Goal: Task Accomplishment & Management: Manage account settings

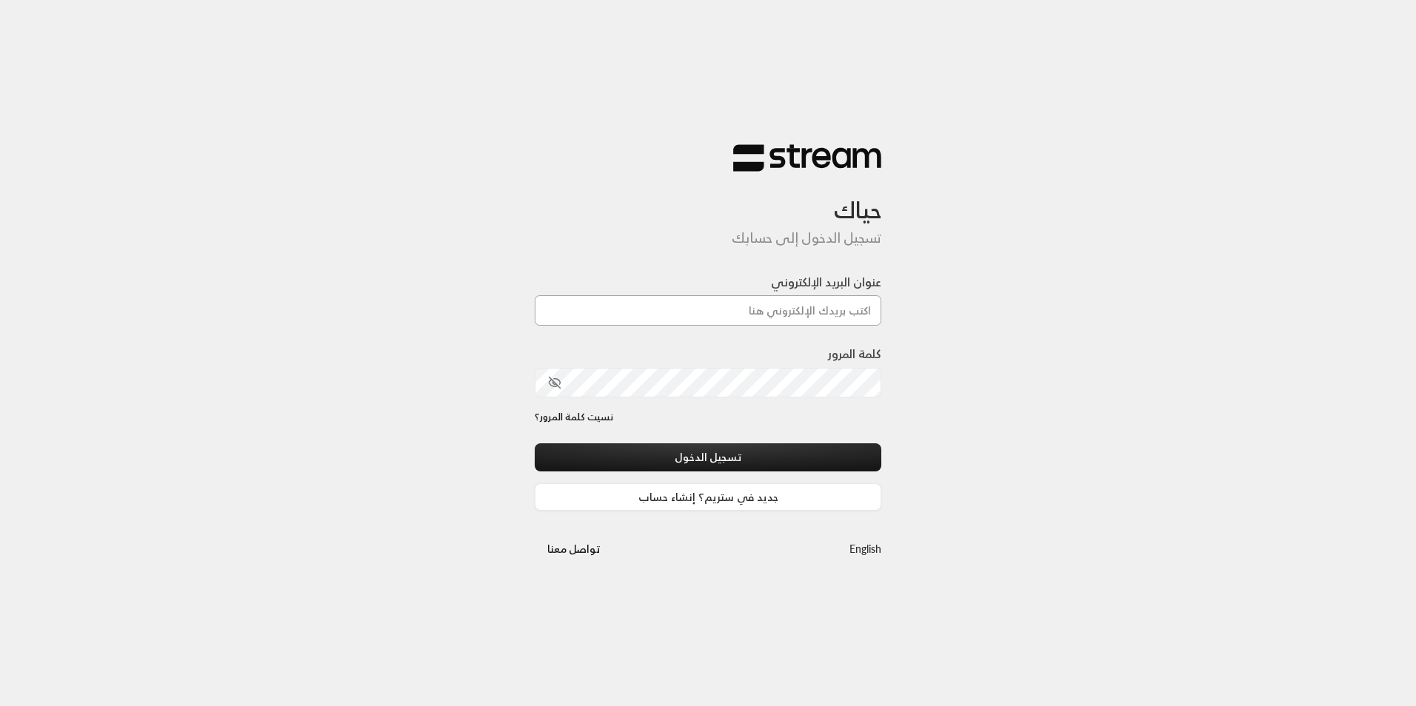
click at [806, 308] on input "عنوان البريد الإلكتروني" at bounding box center [708, 310] width 346 height 30
type input "[EMAIL_ADDRESS][DOMAIN_NAME]"
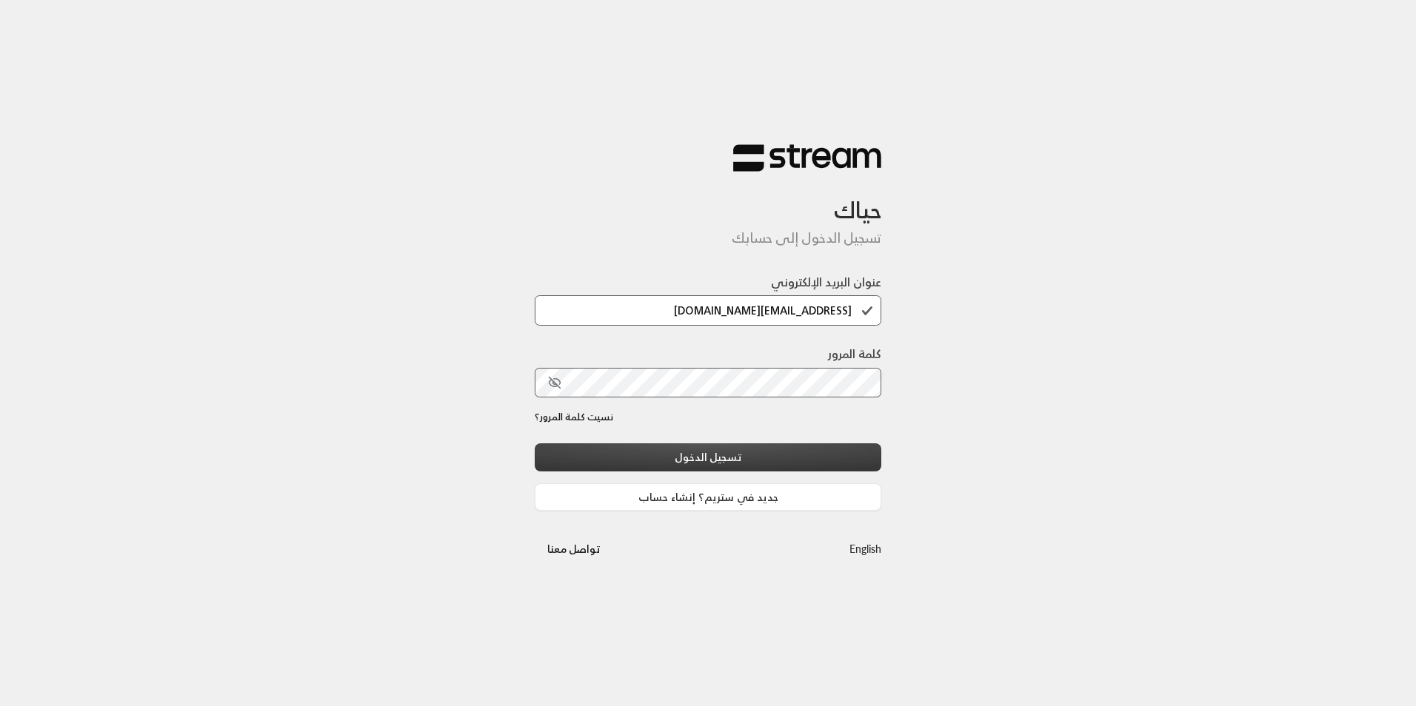
click at [789, 458] on button "تسجيل الدخول" at bounding box center [708, 456] width 346 height 27
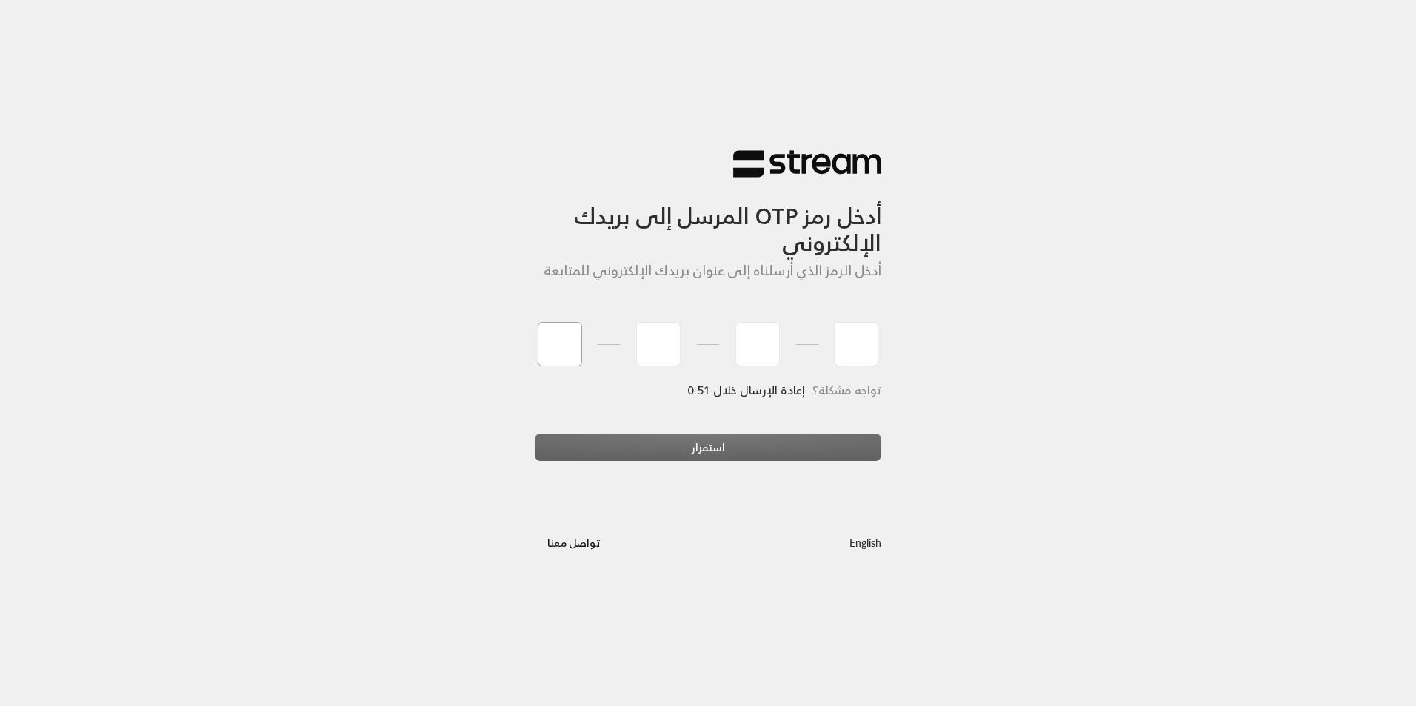
type input "6"
type input "3"
type input "9"
type input "6"
click at [803, 449] on div "استمرار" at bounding box center [708, 454] width 346 height 40
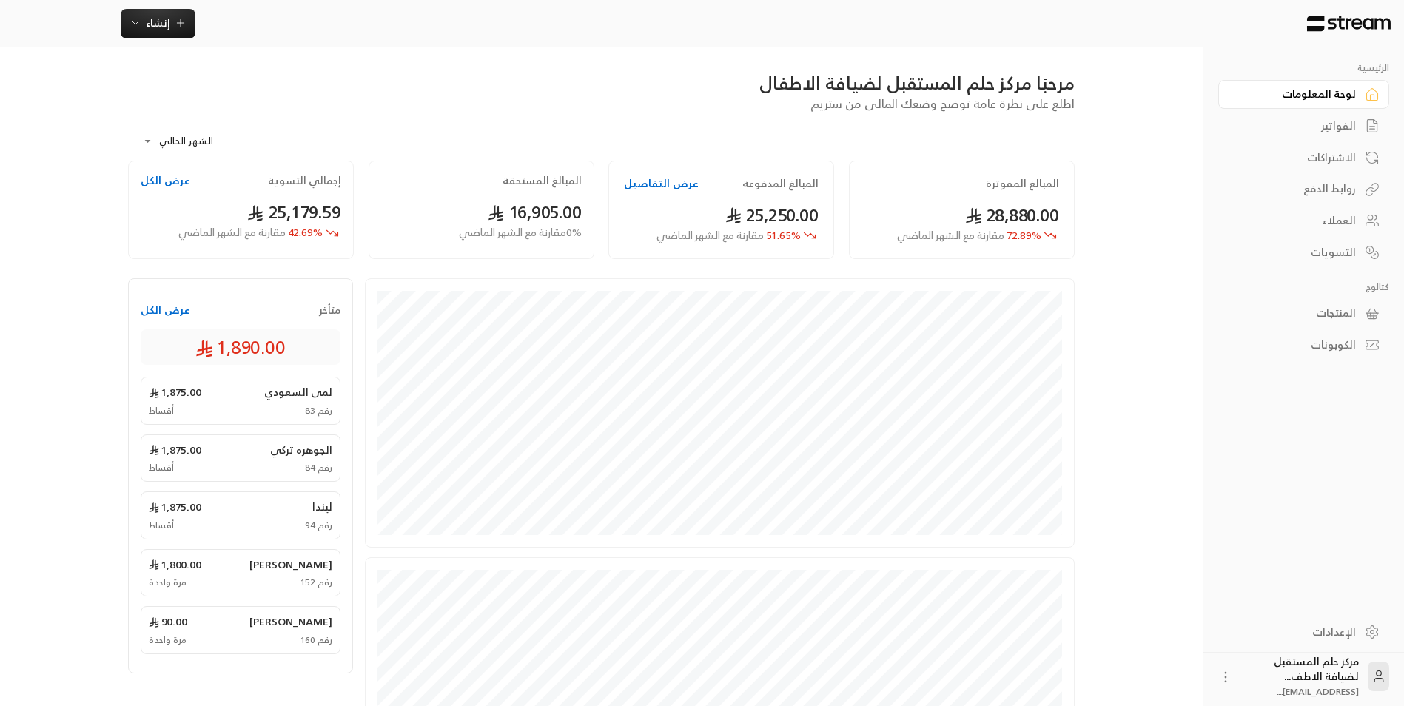
click at [1339, 164] on div "الاشتراكات" at bounding box center [1296, 157] width 119 height 15
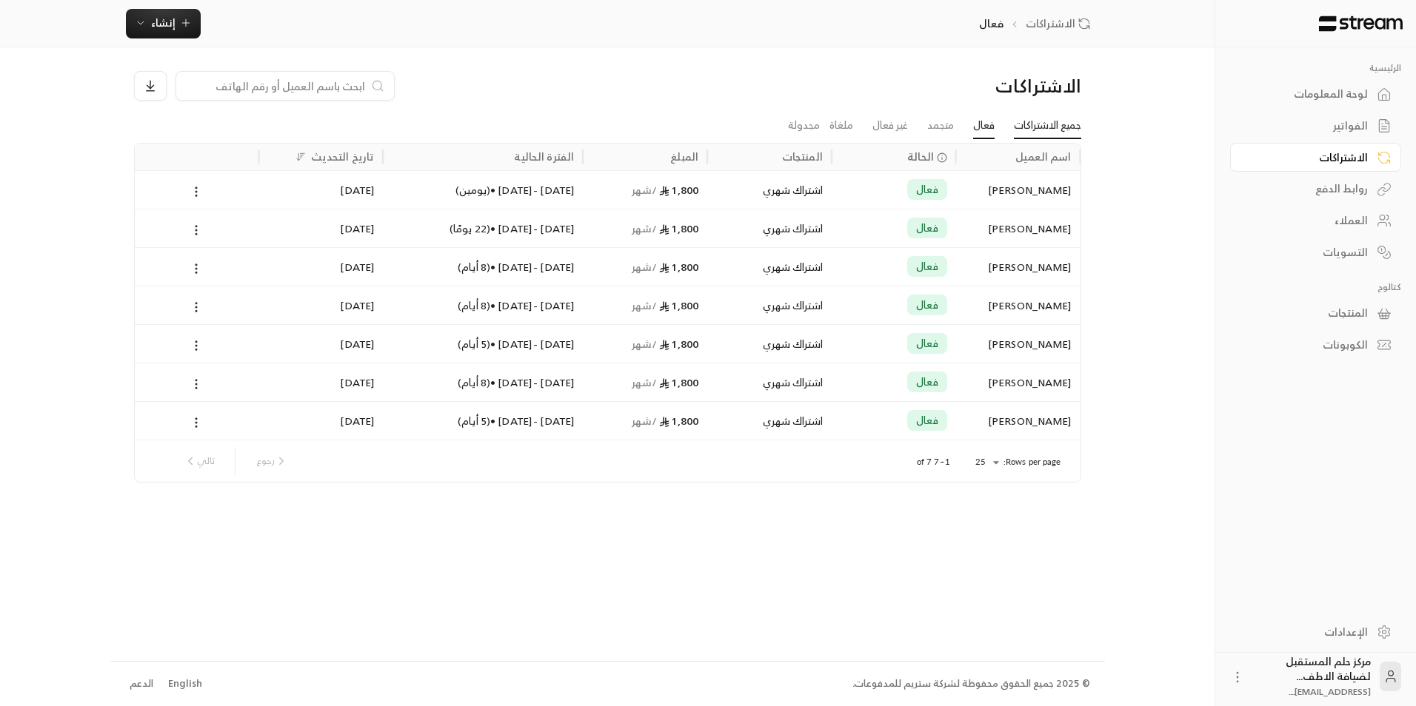
click at [1039, 134] on link "جميع الاشتراكات" at bounding box center [1047, 126] width 67 height 27
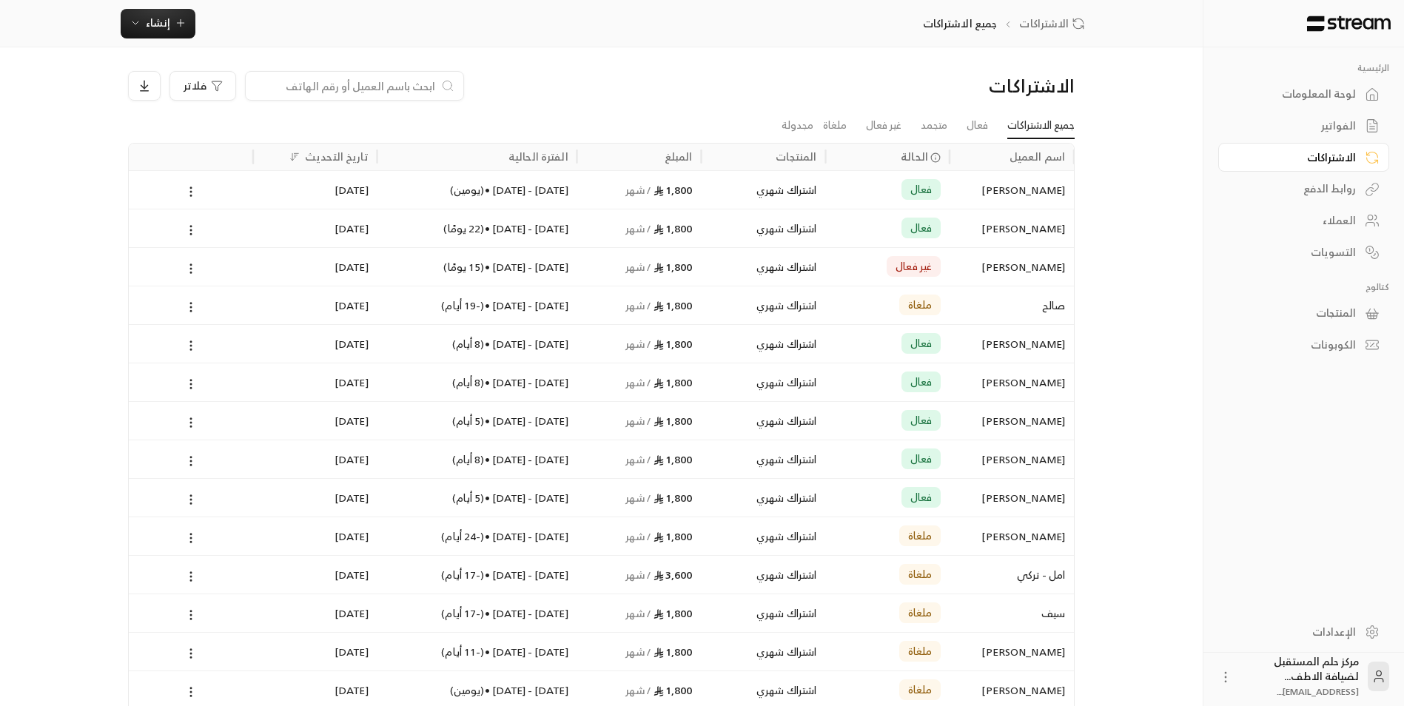
click at [426, 86] on input at bounding box center [345, 86] width 181 height 16
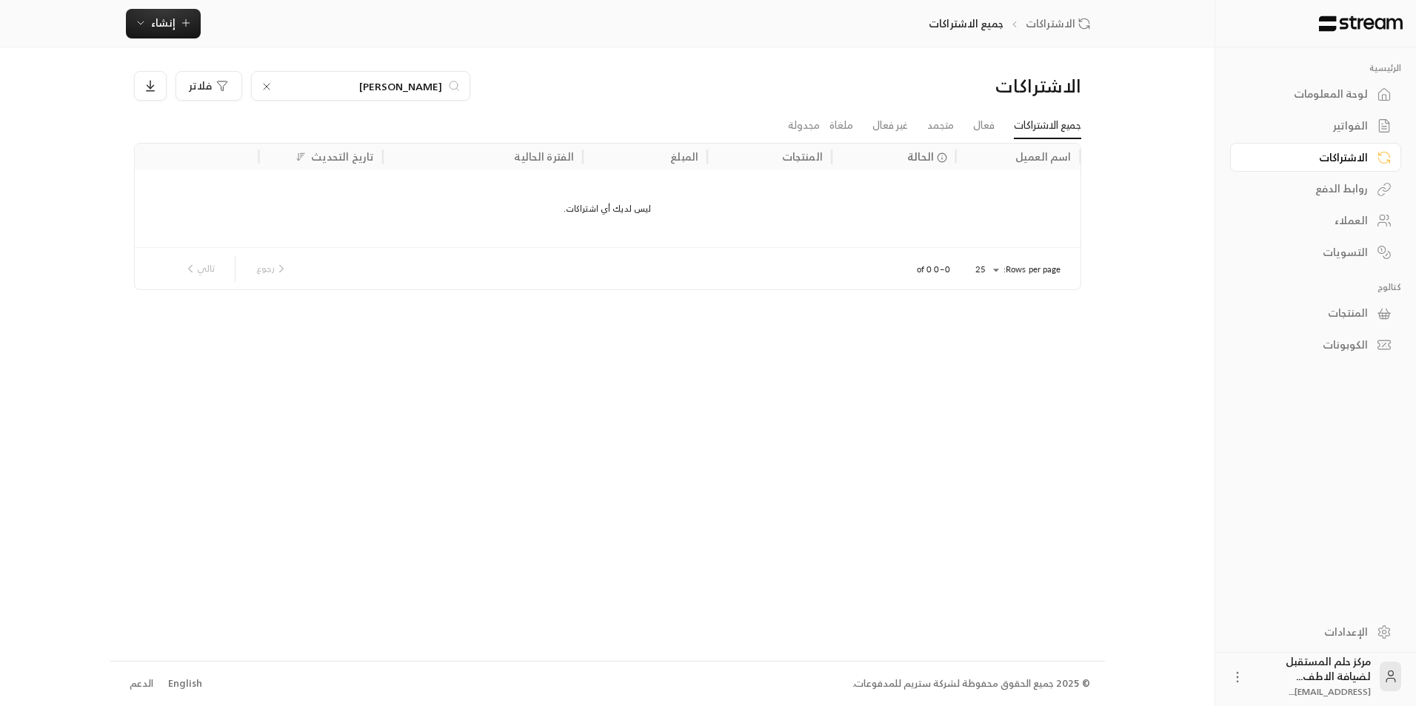
type input "[PERSON_NAME]"
click at [974, 115] on link "فعال" at bounding box center [983, 126] width 21 height 27
click at [937, 125] on link "متجمد" at bounding box center [940, 126] width 27 height 27
click at [194, 89] on icon at bounding box center [191, 87] width 12 height 12
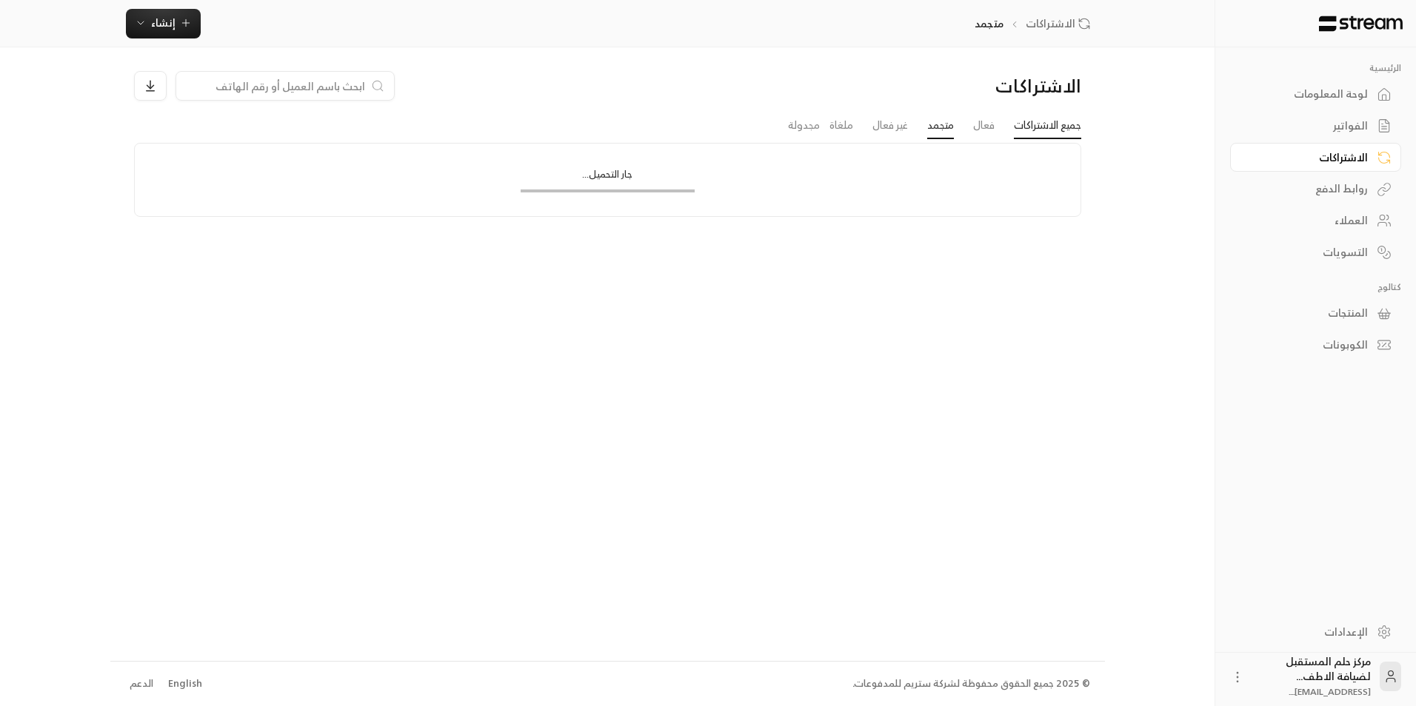
click at [1049, 124] on link "جميع الاشتراكات" at bounding box center [1047, 126] width 67 height 27
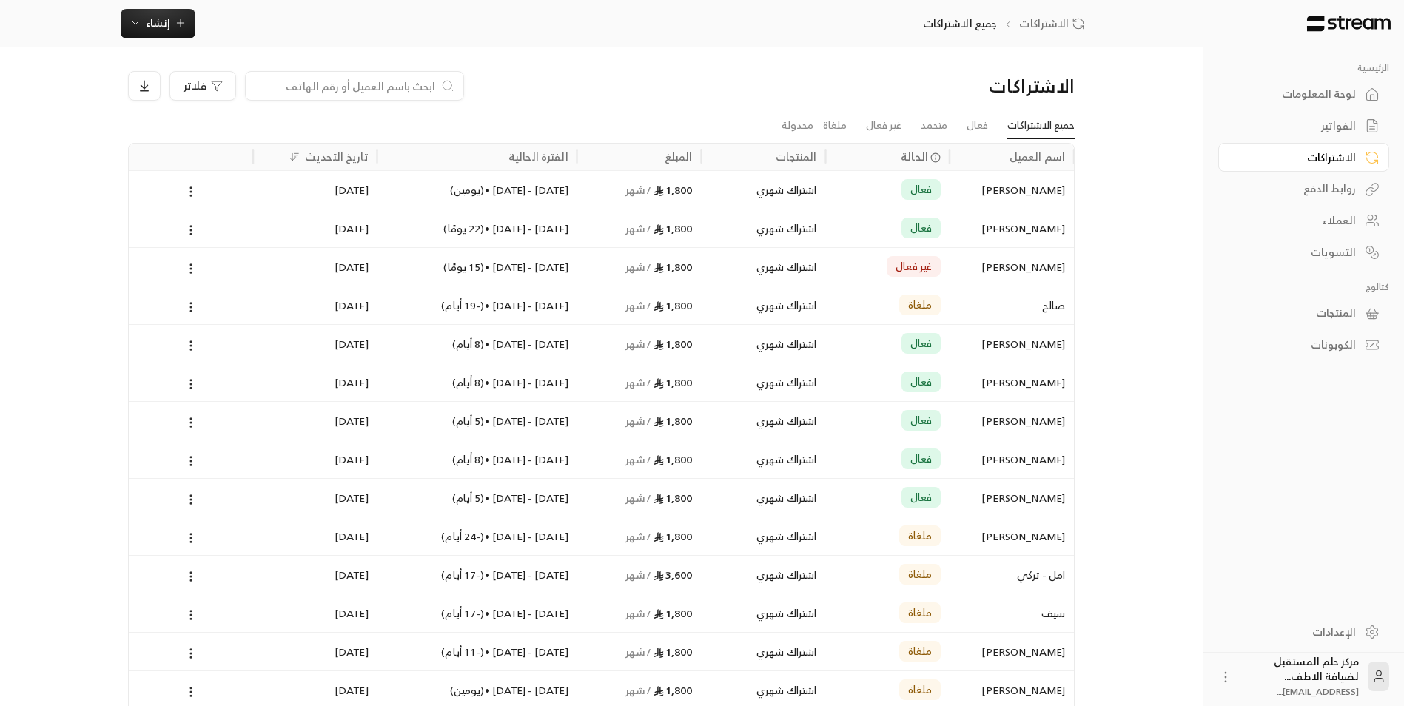
click at [398, 86] on input at bounding box center [345, 86] width 181 height 16
